Goal: Task Accomplishment & Management: Use online tool/utility

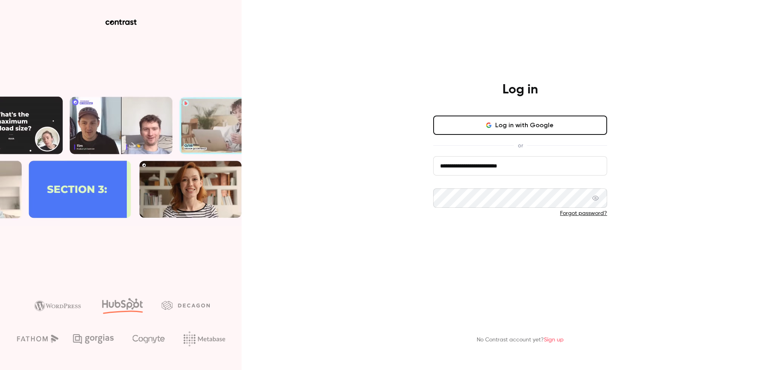
click at [521, 245] on button "Log in" at bounding box center [520, 239] width 174 height 19
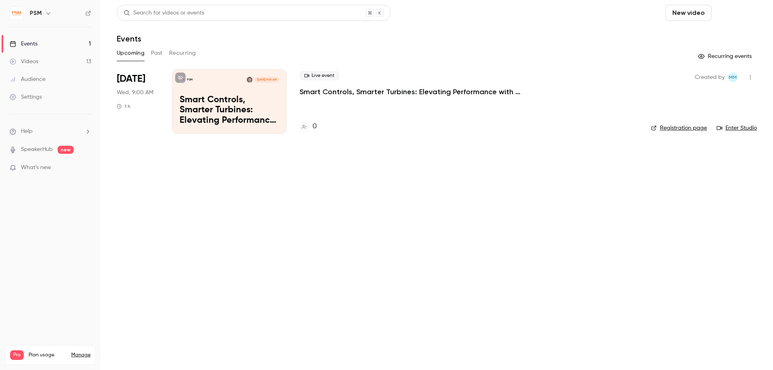
click at [731, 11] on button "Schedule" at bounding box center [736, 13] width 42 height 16
click at [703, 37] on div "One time event" at bounding box center [719, 35] width 61 height 8
